Goal: Obtain resource: Download file/media

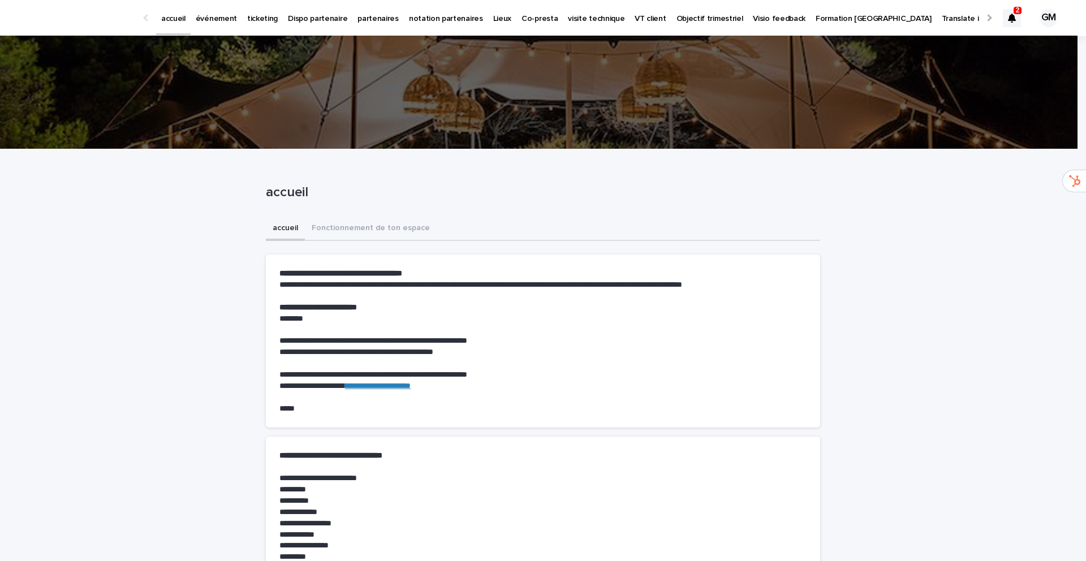
click at [216, 21] on p "événement" at bounding box center [216, 12] width 41 height 24
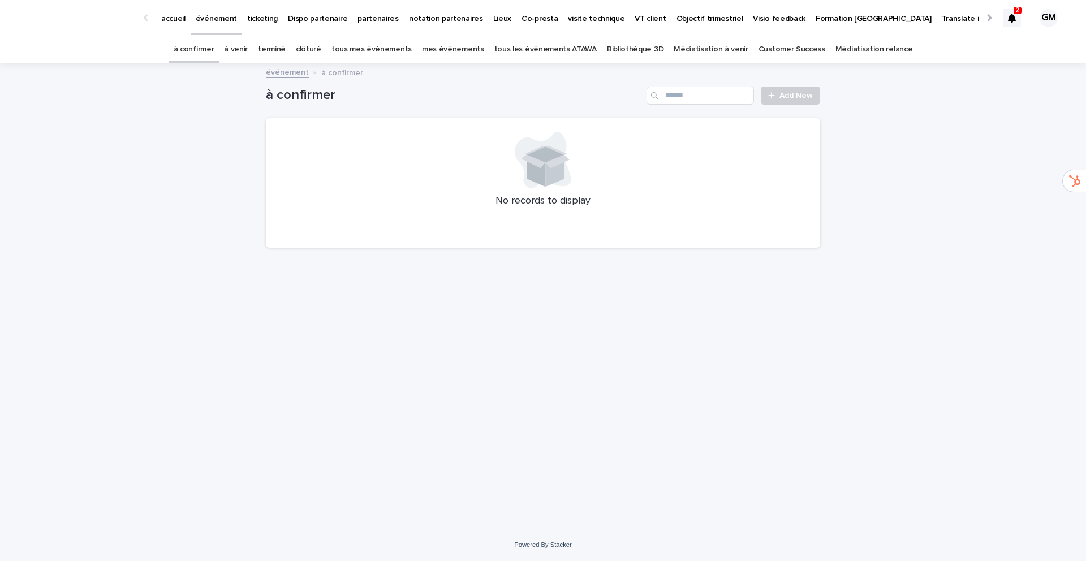
click at [620, 44] on link "Bibliothèque 3D" at bounding box center [635, 49] width 57 height 27
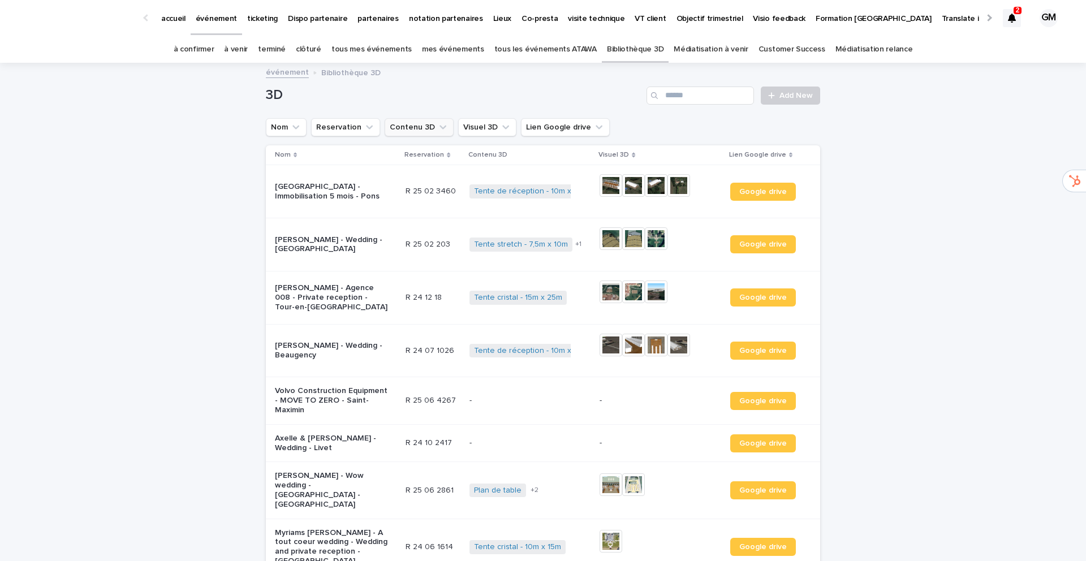
click at [437, 128] on icon "Contenu 3D" at bounding box center [442, 127] width 11 height 11
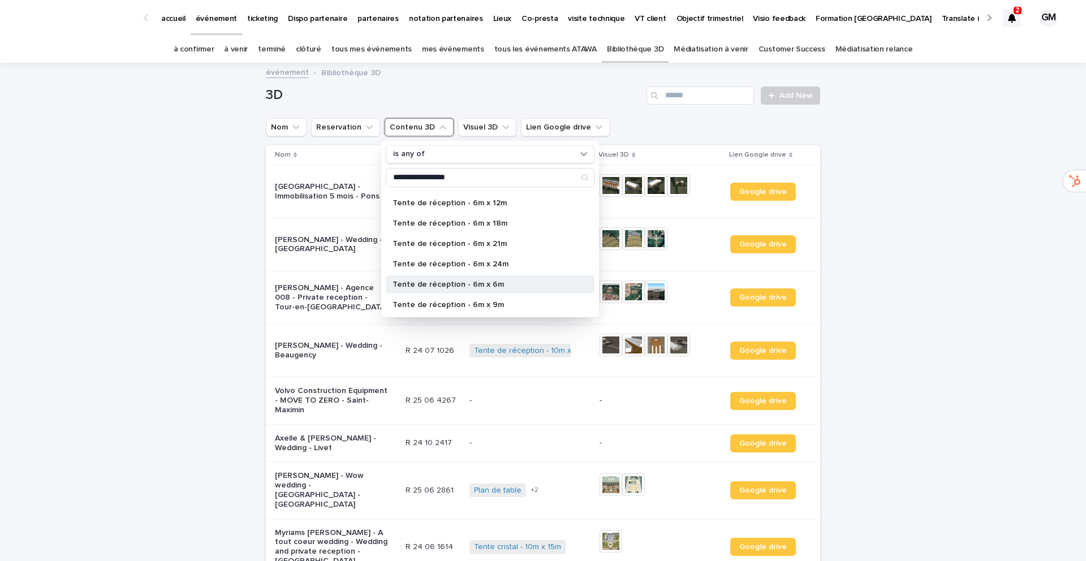
scroll to position [750, 0]
type input "**********"
click at [481, 264] on p "Tente de réception - 6m x 24m" at bounding box center [485, 265] width 184 height 8
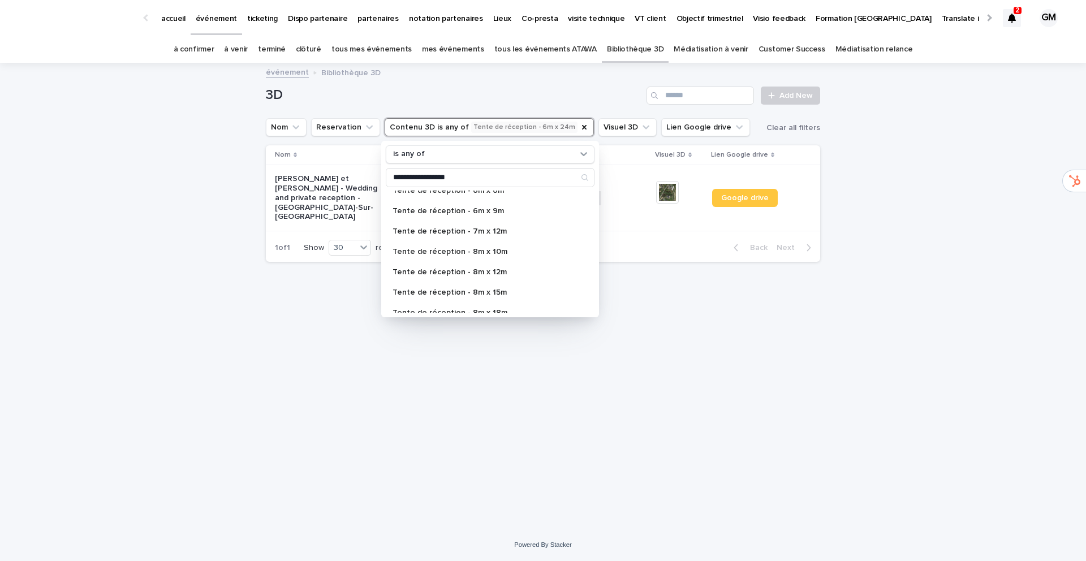
scroll to position [852, 0]
click at [670, 183] on img at bounding box center [667, 192] width 23 height 23
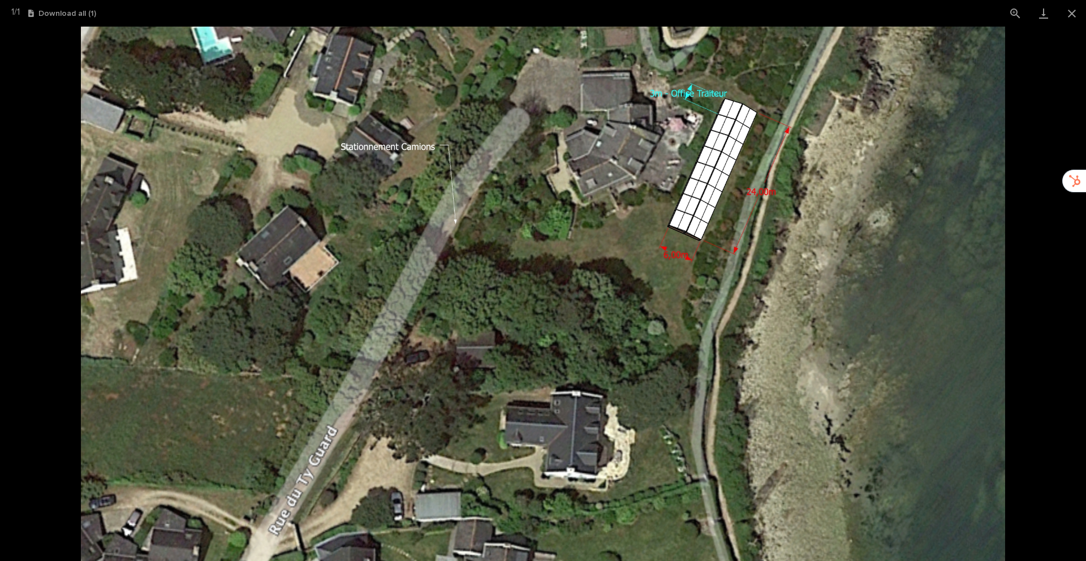
click at [696, 195] on img at bounding box center [543, 294] width 925 height 535
click at [700, 201] on img at bounding box center [543, 294] width 925 height 535
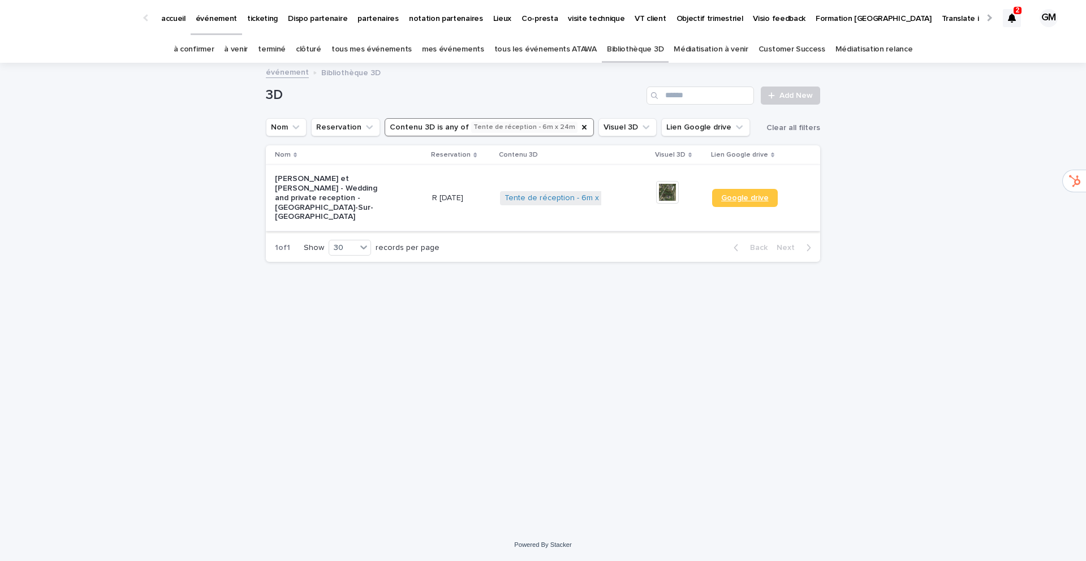
click at [755, 194] on span "Google drive" at bounding box center [745, 198] width 48 height 8
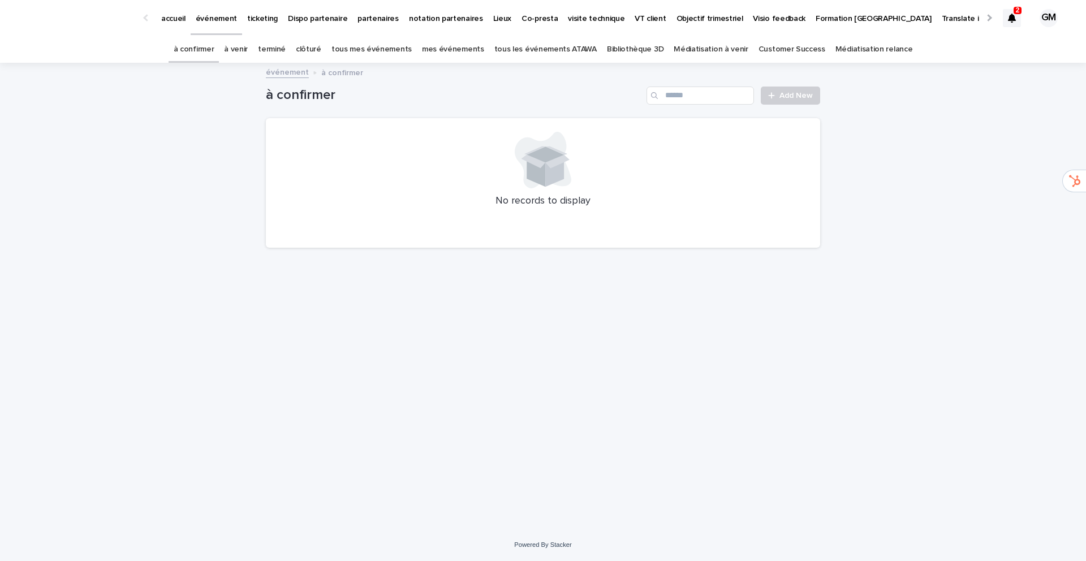
click at [638, 48] on link "Bibliothèque 3D" at bounding box center [635, 49] width 57 height 27
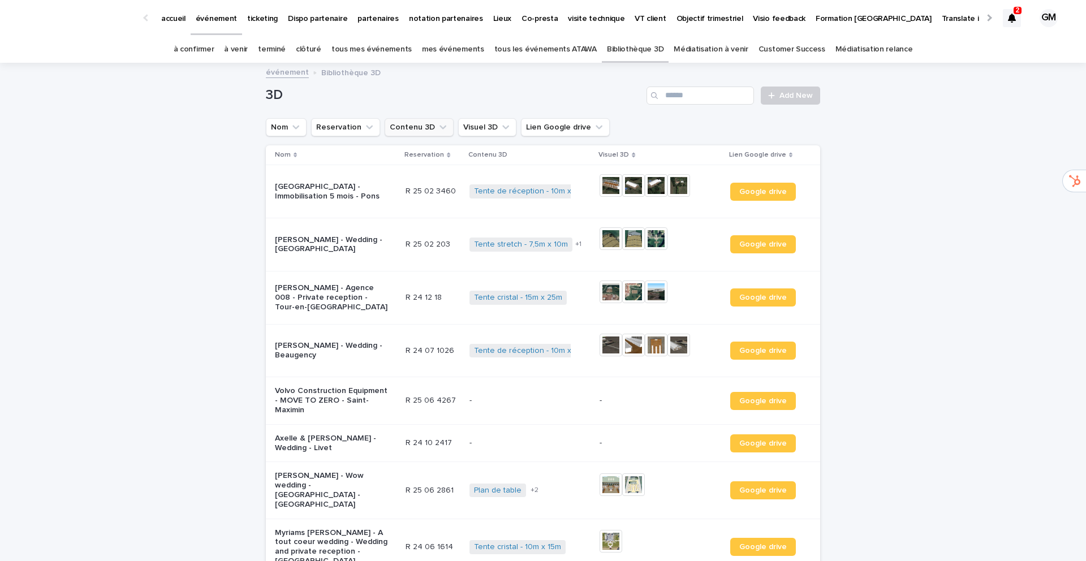
click at [416, 128] on button "Contenu 3D" at bounding box center [419, 127] width 69 height 18
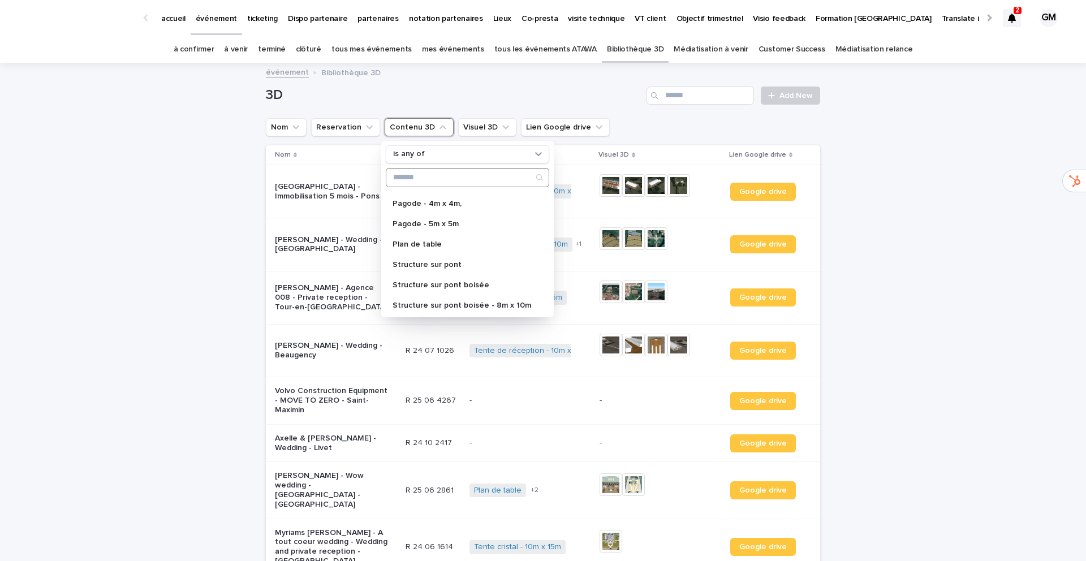
scroll to position [243, 0]
click at [1008, 15] on icon at bounding box center [1012, 18] width 8 height 9
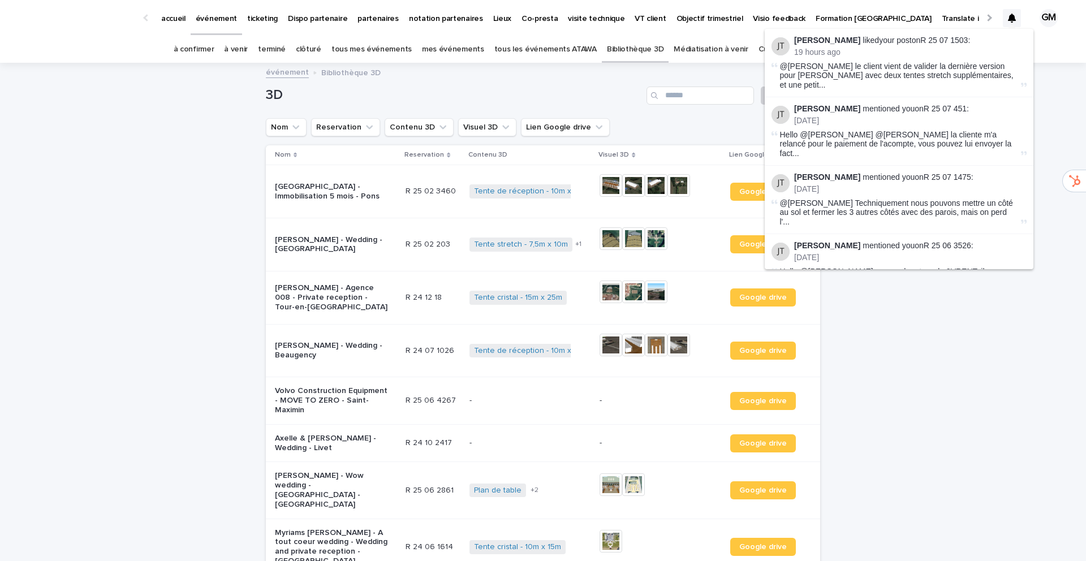
click at [917, 40] on p "[PERSON_NAME] liked your post on R 25 07 1503 :" at bounding box center [910, 41] width 232 height 10
click at [861, 40] on p "[PERSON_NAME] liked your post on R 25 07 1503 :" at bounding box center [910, 41] width 232 height 10
click at [915, 38] on p "[PERSON_NAME] liked your post on R 25 07 1503 :" at bounding box center [910, 41] width 232 height 10
click at [924, 104] on link "R 25 07 451" at bounding box center [945, 108] width 43 height 9
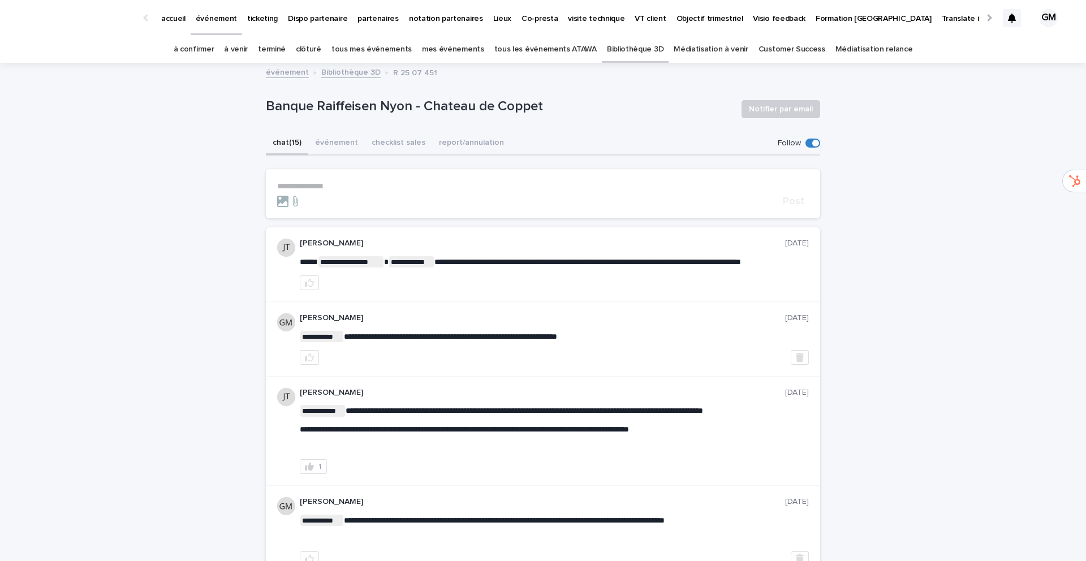
click at [638, 52] on link "Bibliothèque 3D" at bounding box center [635, 49] width 57 height 27
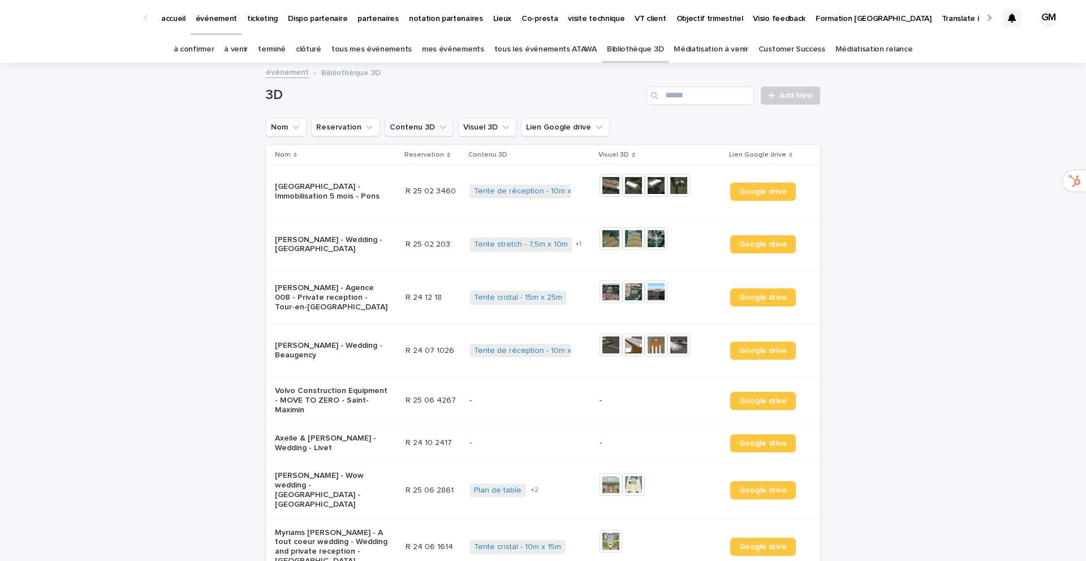
click at [424, 130] on button "Contenu 3D" at bounding box center [419, 127] width 69 height 18
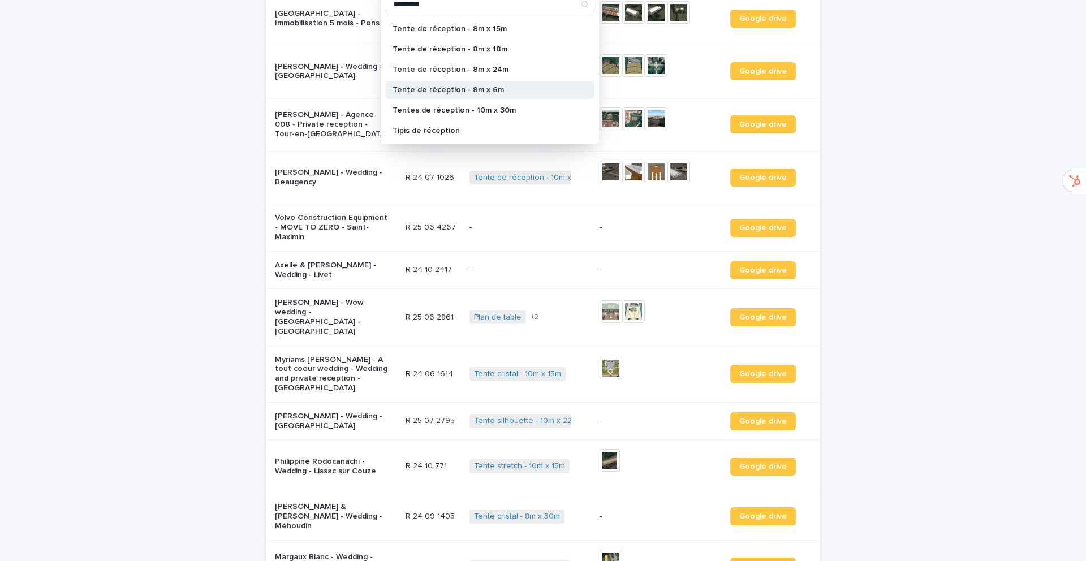
scroll to position [190, 0]
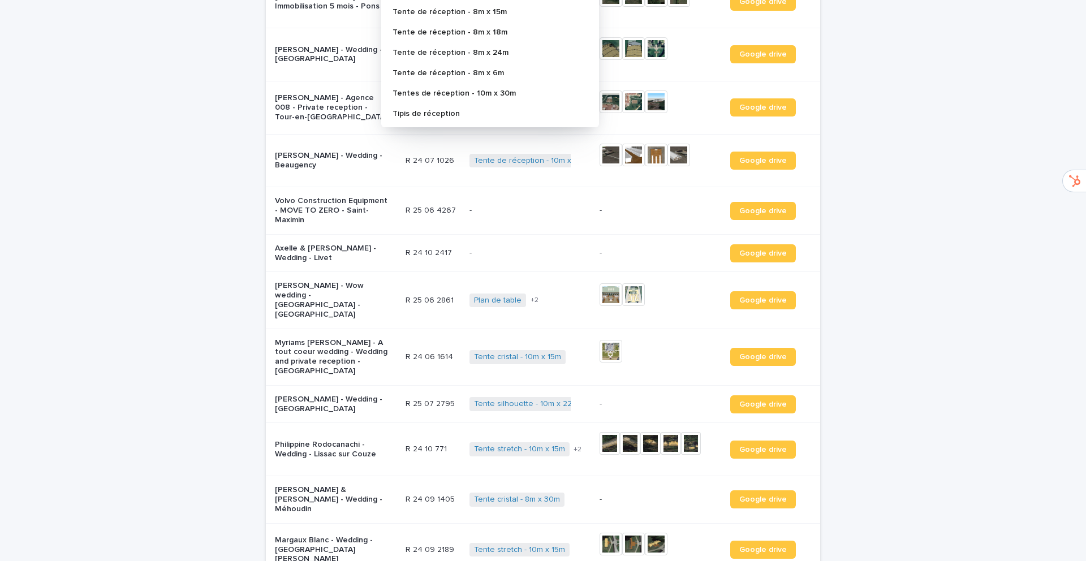
type input "*********"
